Goal: Information Seeking & Learning: Learn about a topic

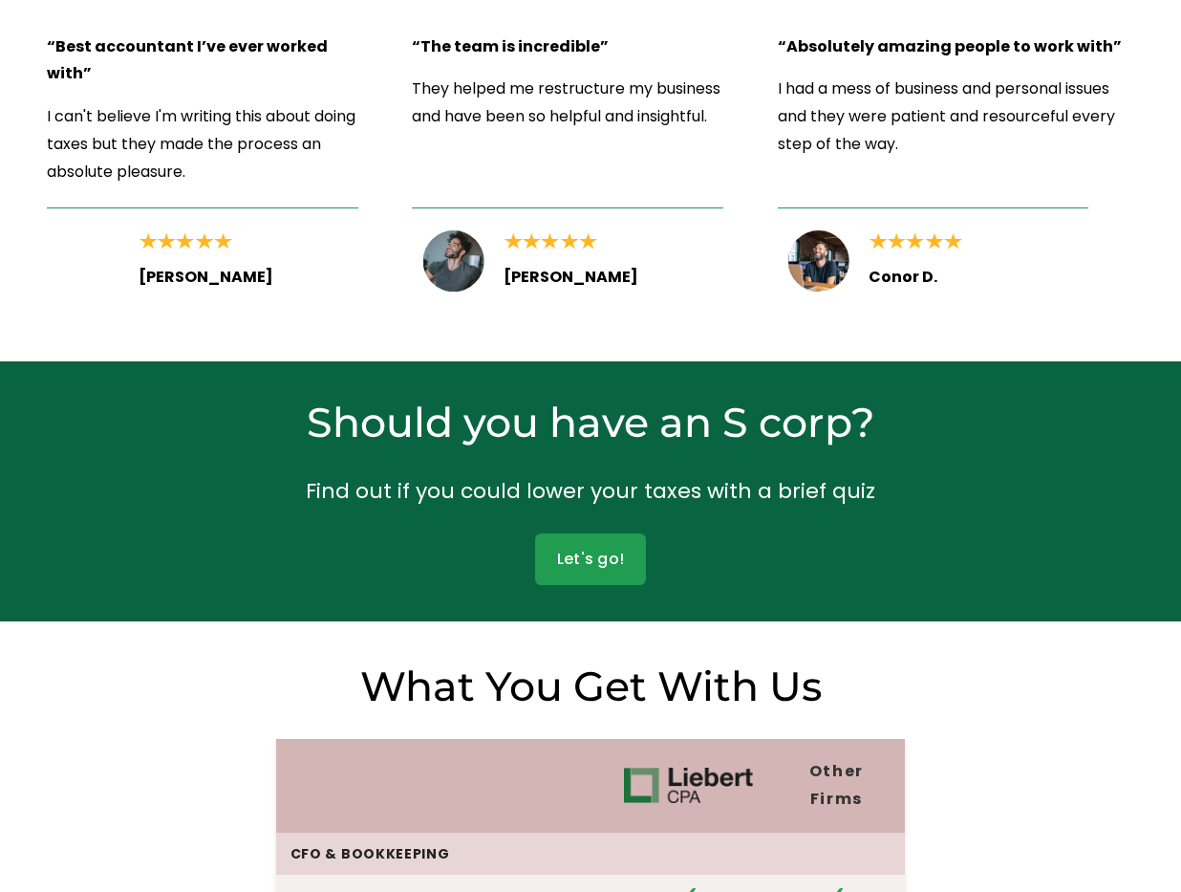
scroll to position [3606, 0]
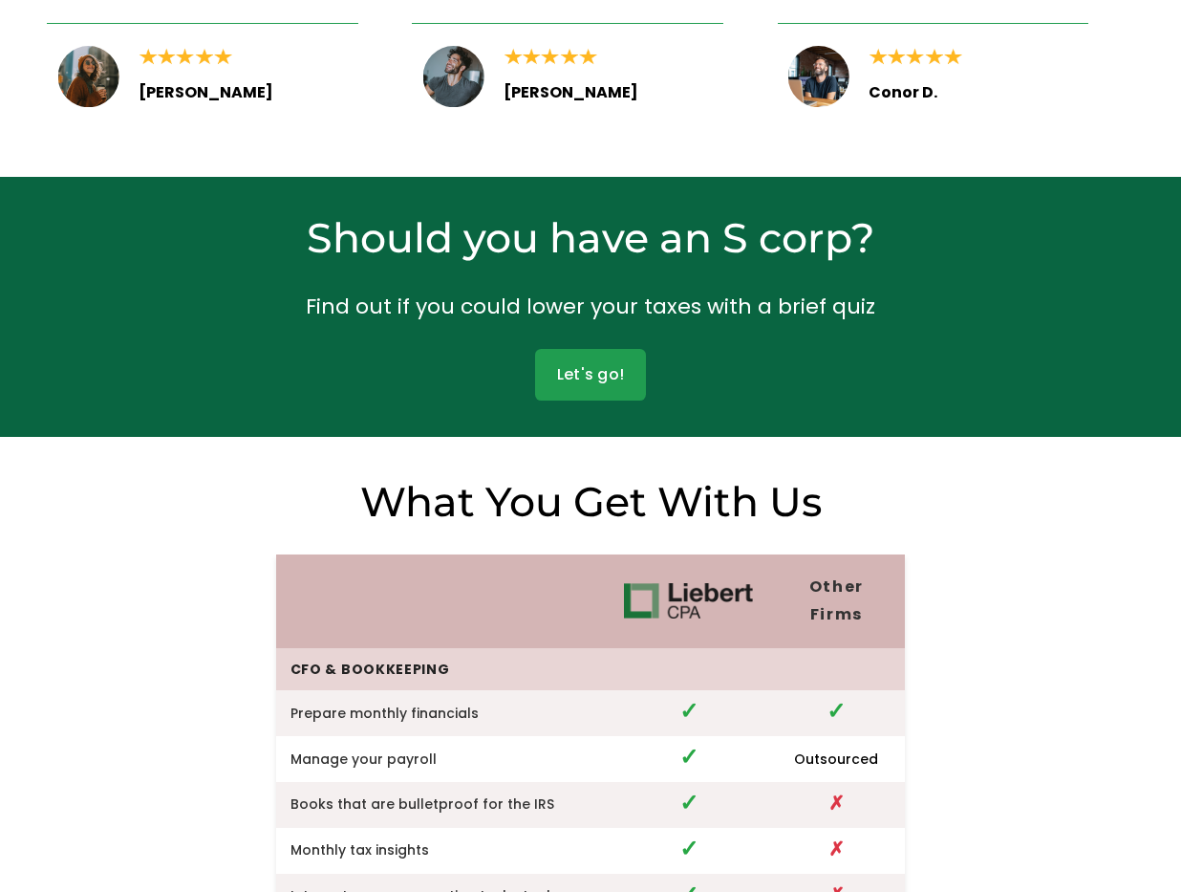
click at [153, 315] on div "Should you have an S corp? Find out if you could lower your taxes with a brief …" at bounding box center [590, 307] width 1181 height 261
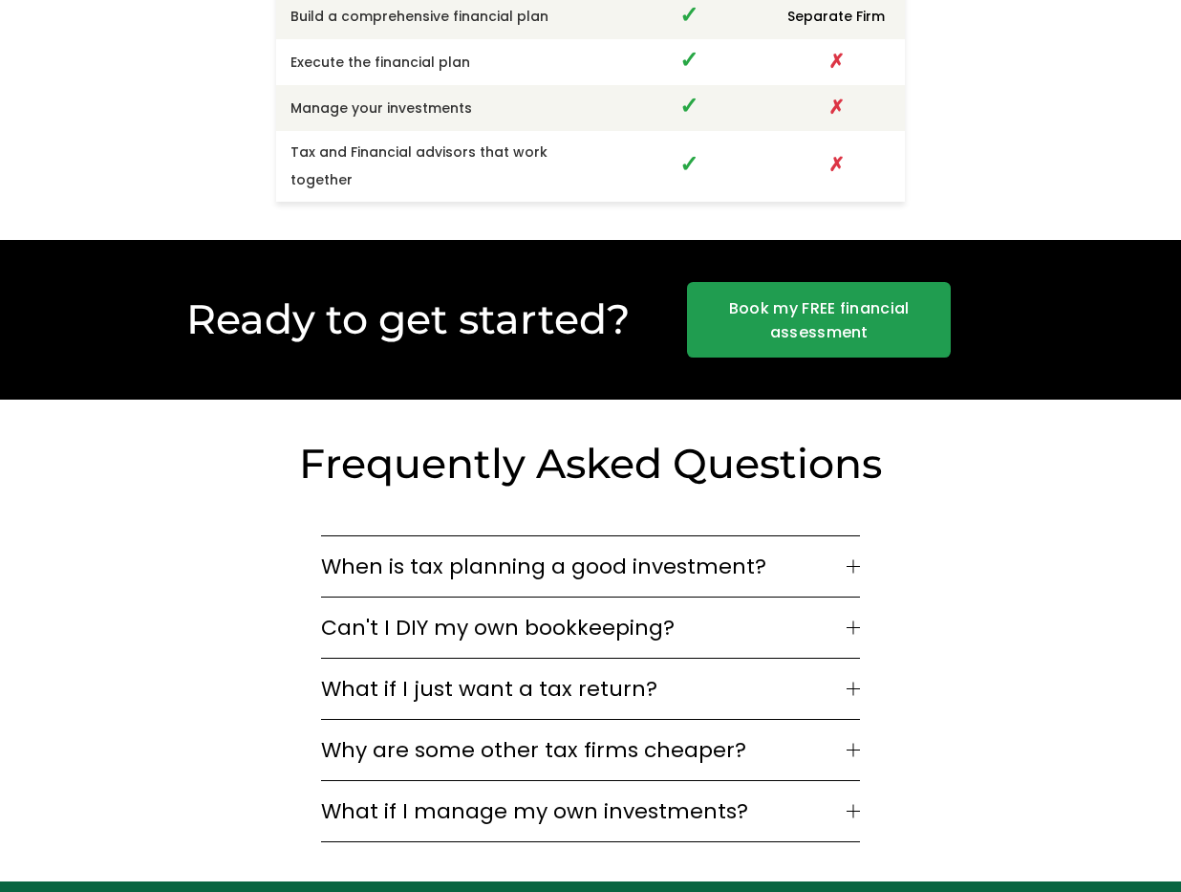
scroll to position [5327, 0]
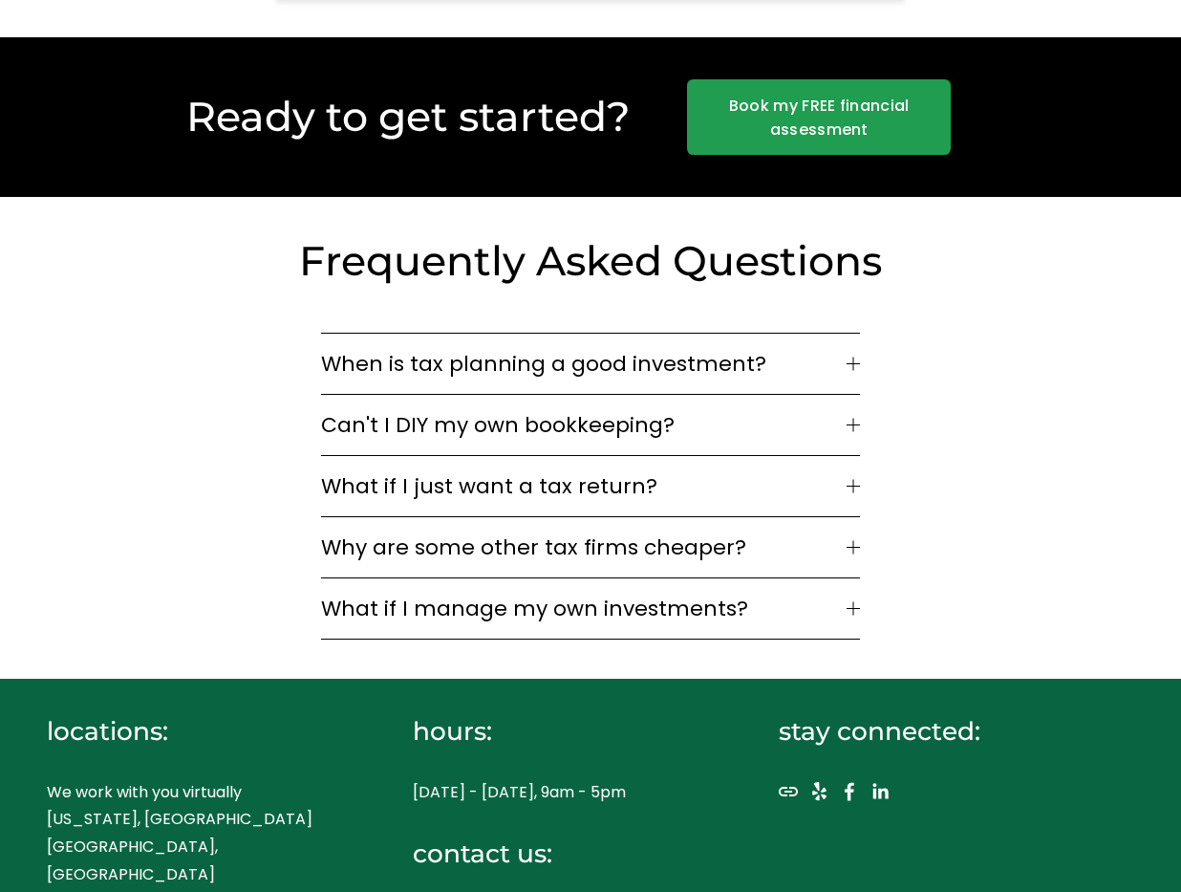
click at [833, 531] on span "Why are some other tax firms cheaper?" at bounding box center [583, 547] width 525 height 32
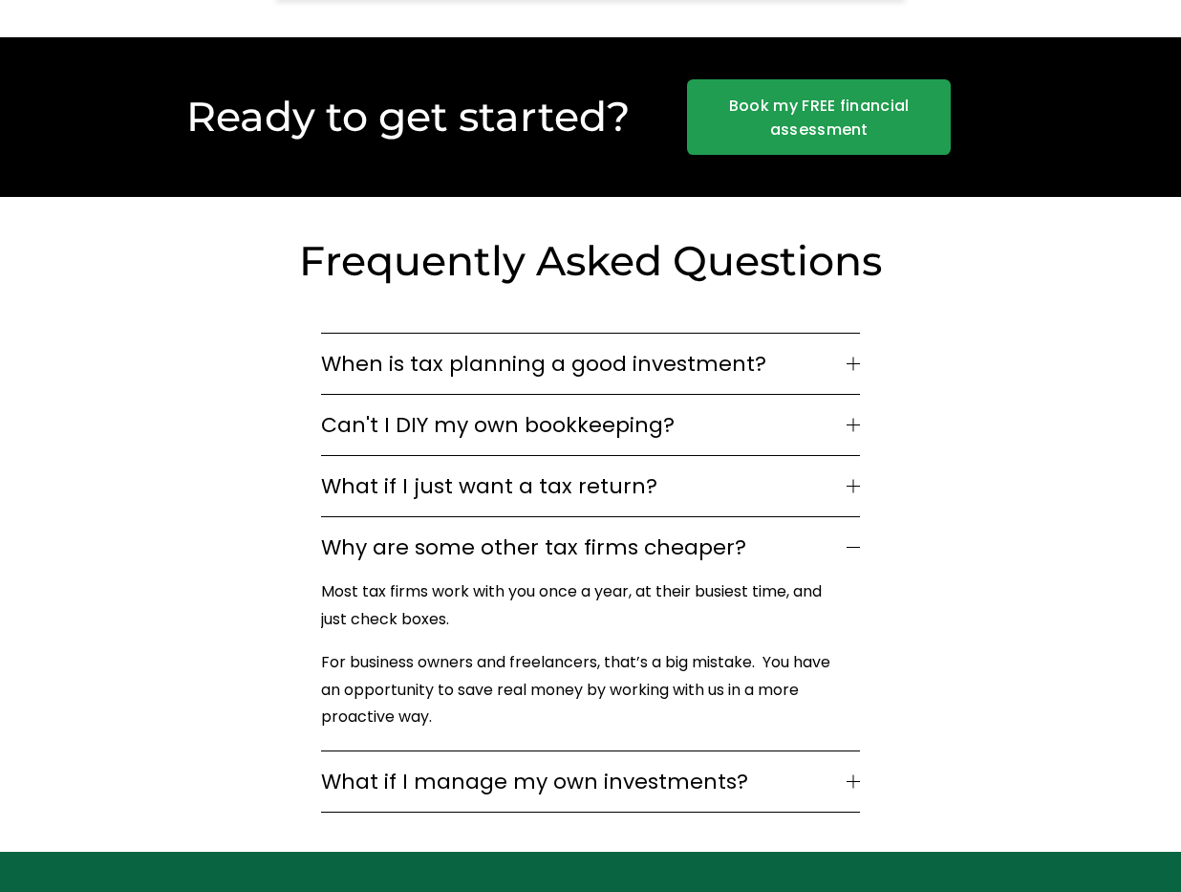
click at [627, 456] on button "What if I just want a tax return?" at bounding box center [590, 486] width 538 height 60
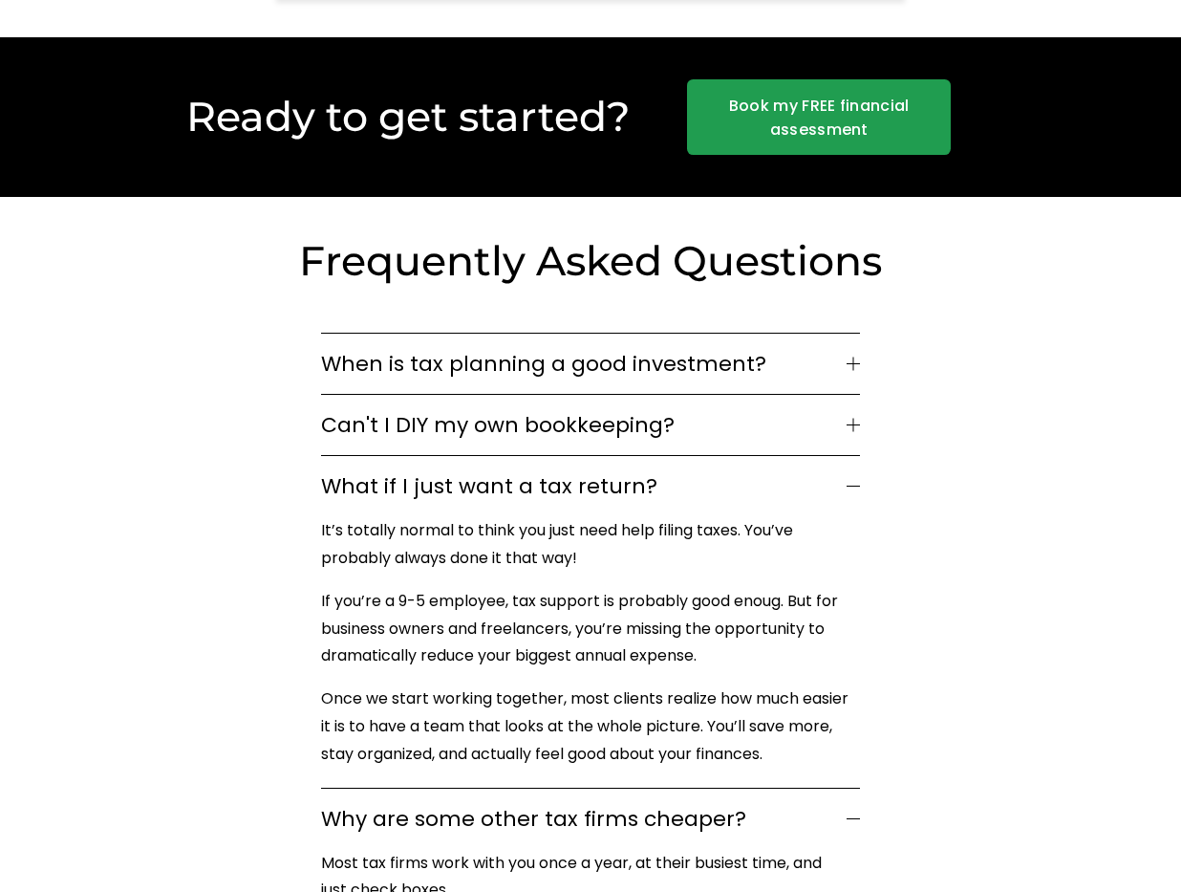
click at [589, 409] on span "Can't I DIY my own bookkeeping?" at bounding box center [583, 425] width 525 height 32
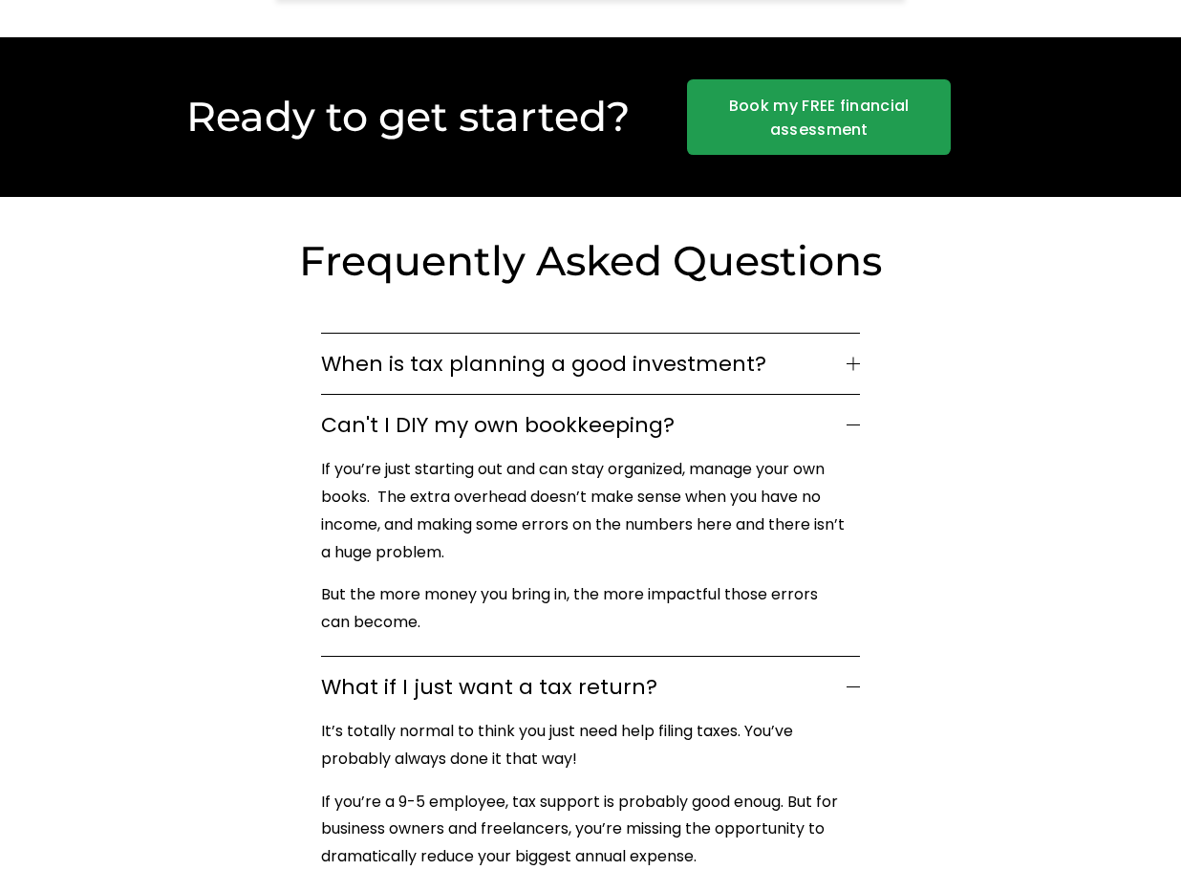
click at [576, 348] on span "When is tax planning a good investment?" at bounding box center [583, 364] width 525 height 32
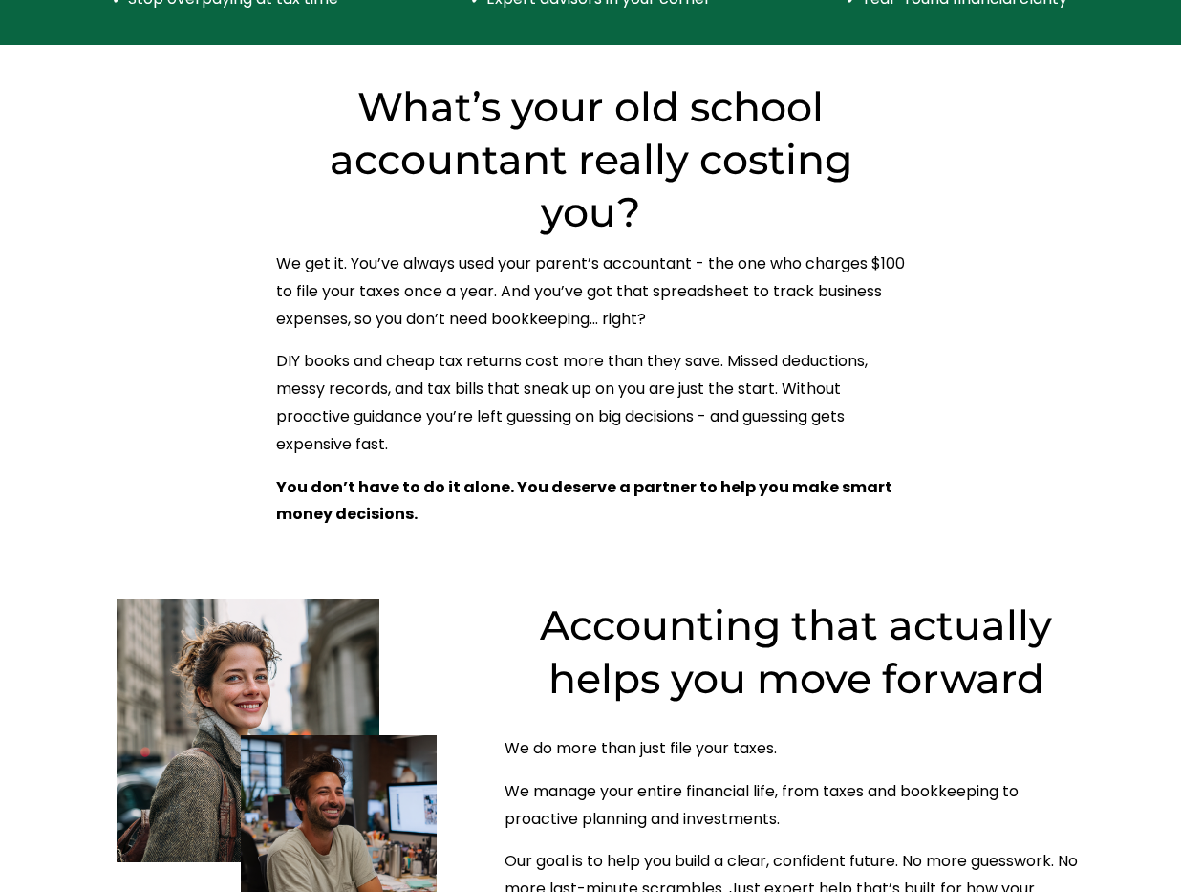
scroll to position [0, 0]
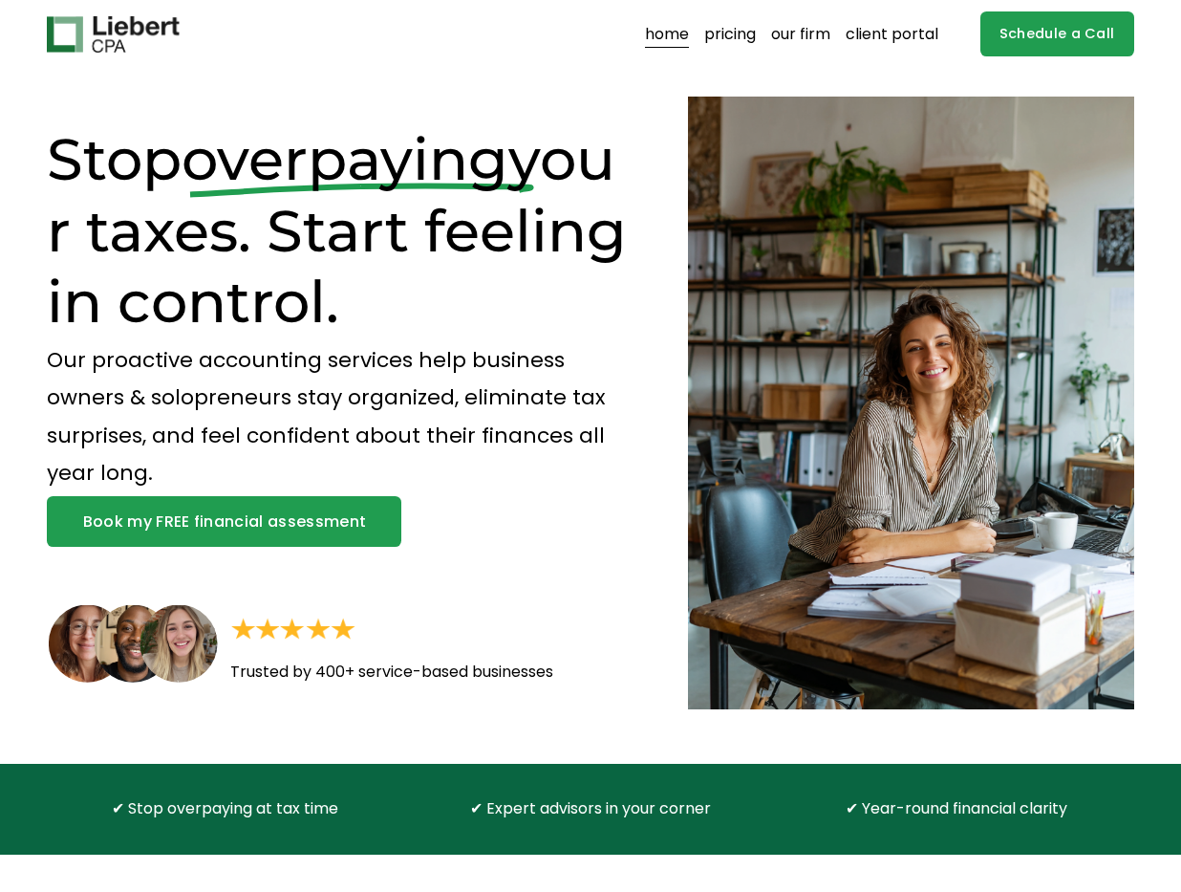
click at [809, 28] on link "our firm" at bounding box center [800, 34] width 59 height 31
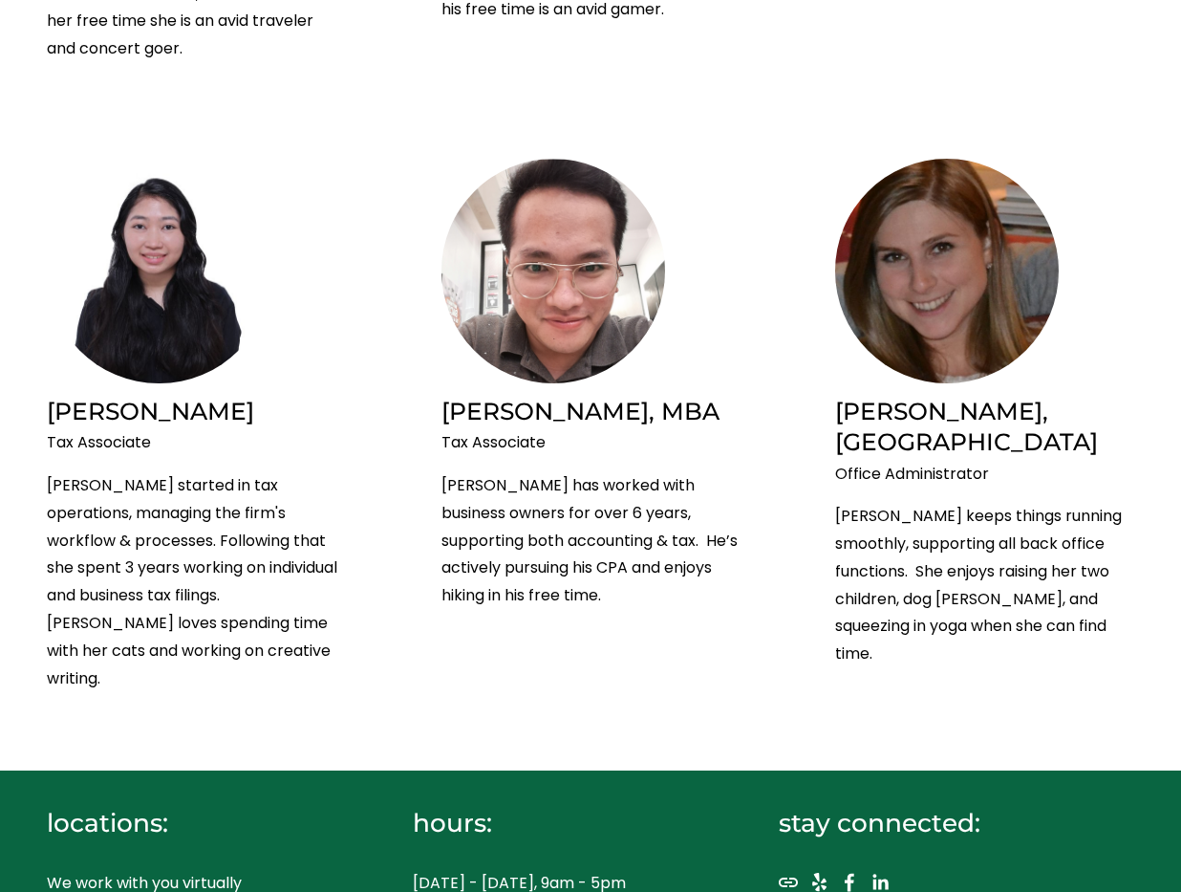
scroll to position [2945, 0]
